Goal: Task Accomplishment & Management: Use online tool/utility

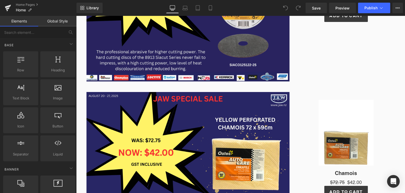
scroll to position [202, 0]
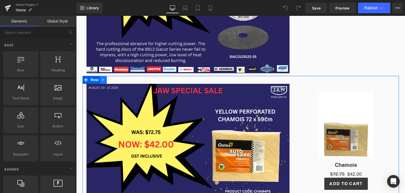
click at [102, 79] on icon at bounding box center [104, 80] width 4 height 4
click at [115, 79] on icon at bounding box center [117, 80] width 4 height 4
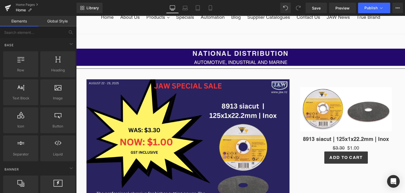
scroll to position [52, 0]
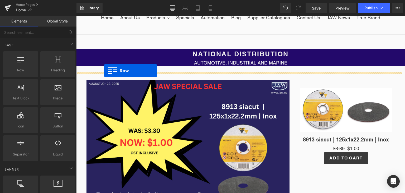
drag, startPoint x: 102, startPoint y: 84, endPoint x: 105, endPoint y: 71, distance: 13.2
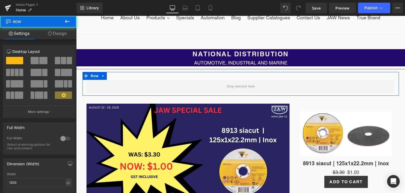
click at [38, 70] on span at bounding box center [36, 72] width 11 height 7
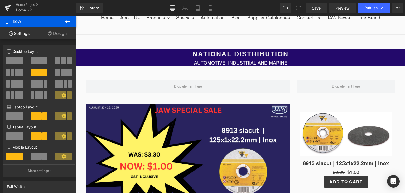
click at [66, 22] on icon at bounding box center [67, 21] width 5 height 3
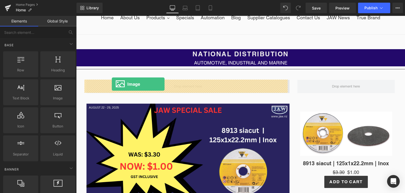
drag, startPoint x: 133, startPoint y: 112, endPoint x: 114, endPoint y: 83, distance: 34.9
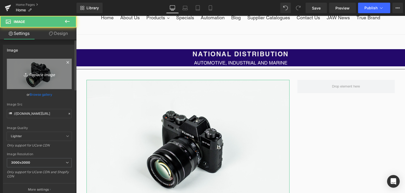
click at [51, 78] on link "Replace Image" at bounding box center [39, 74] width 65 height 30
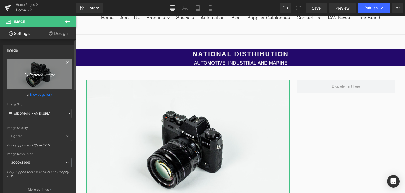
click at [44, 75] on icon "Replace Image" at bounding box center [39, 73] width 42 height 7
type input "C:\fakepath\[PERSON_NAME] smspi1 (1).png"
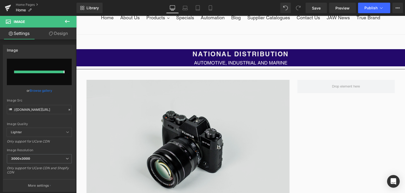
type input "[URL][DOMAIN_NAME][PERSON_NAME]"
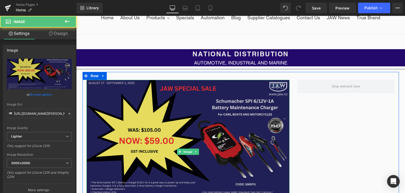
click at [264, 137] on img at bounding box center [187, 151] width 203 height 143
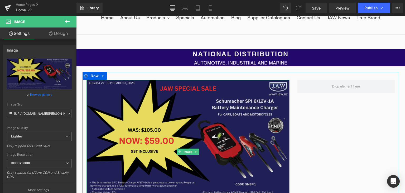
click at [272, 137] on img at bounding box center [187, 151] width 203 height 143
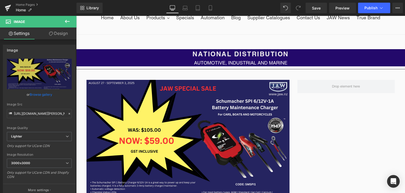
click at [69, 22] on icon at bounding box center [67, 21] width 6 height 6
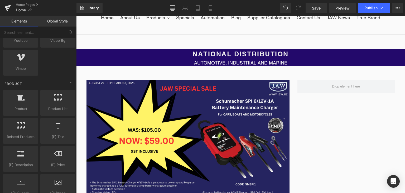
scroll to position [382, 0]
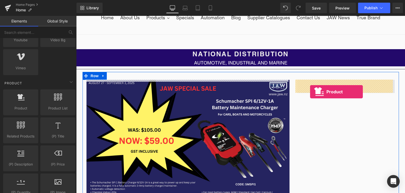
drag, startPoint x: 89, startPoint y: 118, endPoint x: 311, endPoint y: 91, distance: 223.2
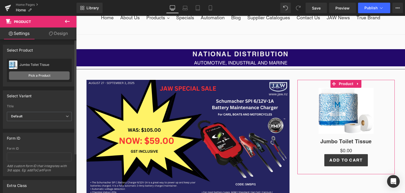
click at [24, 75] on link "Pick a Product" at bounding box center [39, 75] width 61 height 8
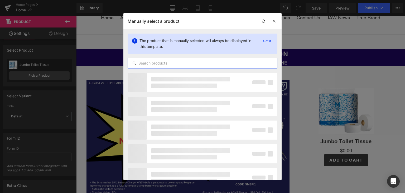
click at [170, 65] on input "text" at bounding box center [202, 63] width 149 height 6
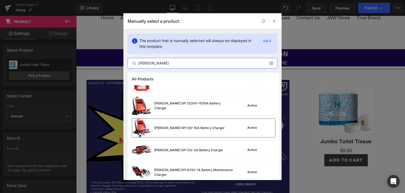
scroll to position [261, 0]
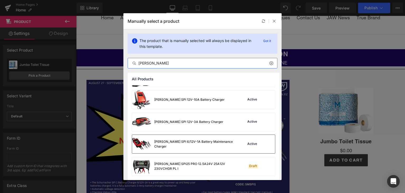
type input "[PERSON_NAME]"
click at [193, 142] on div "[PERSON_NAME] SPI 6/12V-1A Battery Maintenance Charger" at bounding box center [193, 143] width 79 height 9
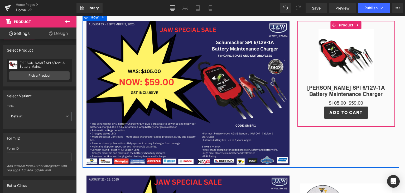
scroll to position [109, 0]
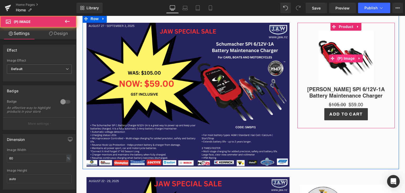
click at [344, 56] on div "Sale Off (P) Image" at bounding box center [346, 58] width 92 height 55
click at [344, 56] on span "(P) Image" at bounding box center [346, 58] width 20 height 8
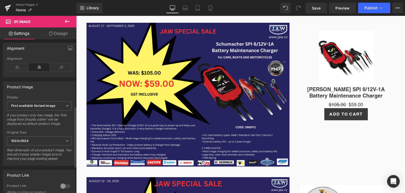
scroll to position [169, 0]
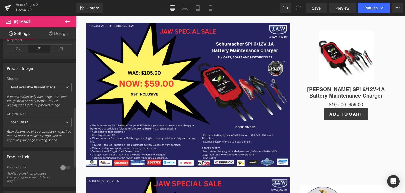
click at [62, 169] on div at bounding box center [65, 167] width 13 height 8
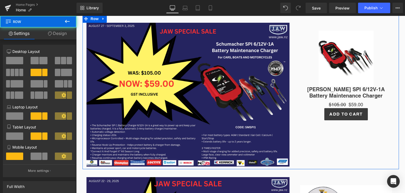
click at [324, 152] on div "Image Sale Off (P) Image [PERSON_NAME] SPI 6/12V-1A Battery Maintenance Charger…" at bounding box center [241, 92] width 316 height 154
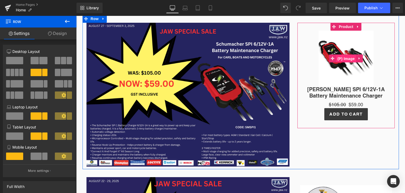
click at [343, 59] on span "(P) Image" at bounding box center [346, 59] width 20 height 8
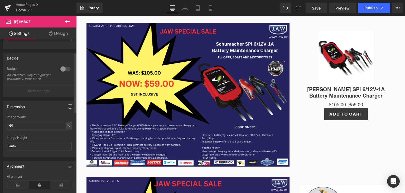
scroll to position [36, 0]
click at [23, 125] on input "60" at bounding box center [39, 122] width 65 height 9
type input "6"
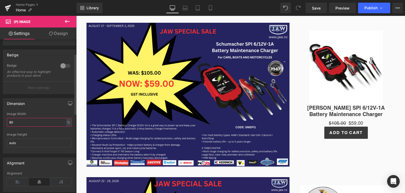
type input "80"
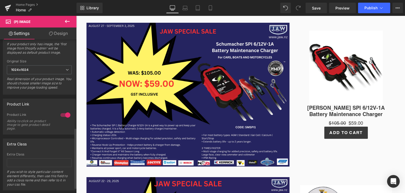
scroll to position [223, 0]
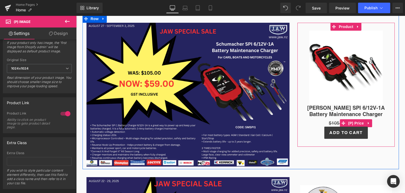
click at [334, 125] on div "$105.00 $59.00" at bounding box center [346, 122] width 92 height 7
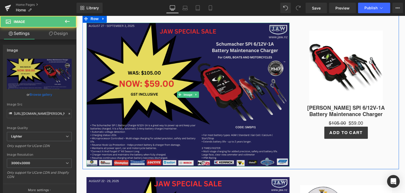
click at [198, 91] on img at bounding box center [187, 94] width 203 height 143
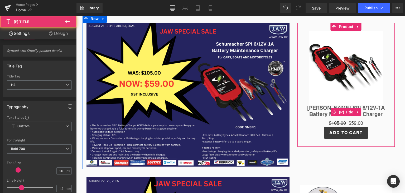
click at [306, 107] on link "[PERSON_NAME] SPI 6/12V-1A Battery Maintenance Charger" at bounding box center [346, 110] width 92 height 13
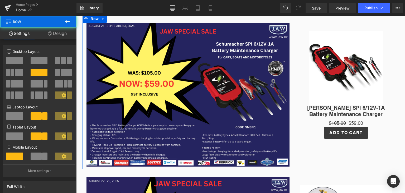
click at [305, 146] on div "Image Sale Off (P) Image [PERSON_NAME] SPI 6/12V-1A Battery Maintenance Charger…" at bounding box center [241, 92] width 316 height 154
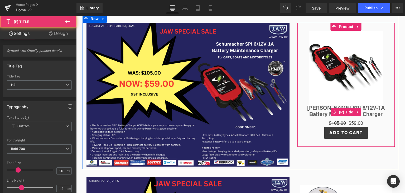
click at [310, 108] on link "[PERSON_NAME] SPI 6/12V-1A Battery Maintenance Charger" at bounding box center [346, 110] width 92 height 13
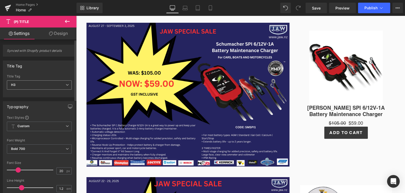
click at [55, 84] on span "H3" at bounding box center [39, 84] width 65 height 9
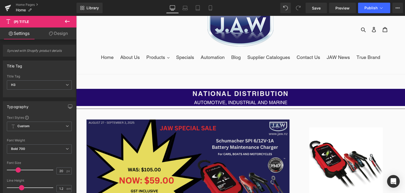
scroll to position [0, 0]
